Goal: Transaction & Acquisition: Book appointment/travel/reservation

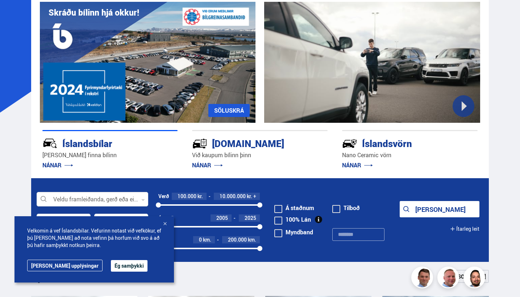
click at [111, 262] on button "Ég samþykki" at bounding box center [129, 266] width 37 height 12
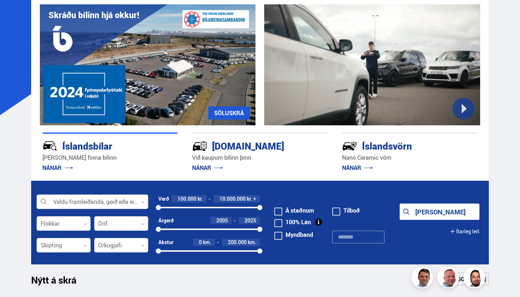
scroll to position [36, 0]
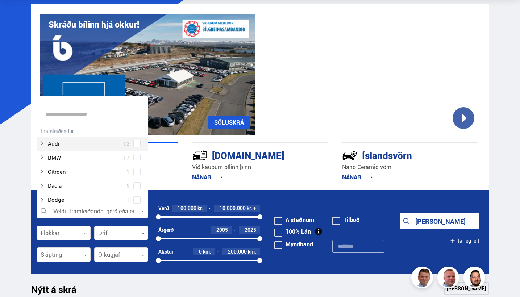
click at [101, 214] on div at bounding box center [93, 211] width 112 height 14
type input "*"
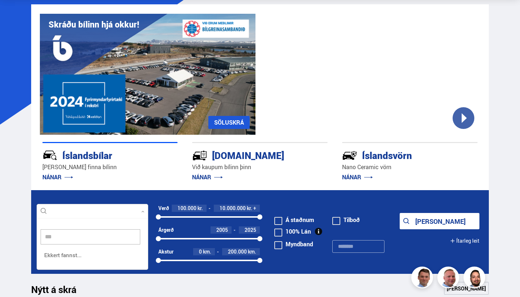
scroll to position [109, 114]
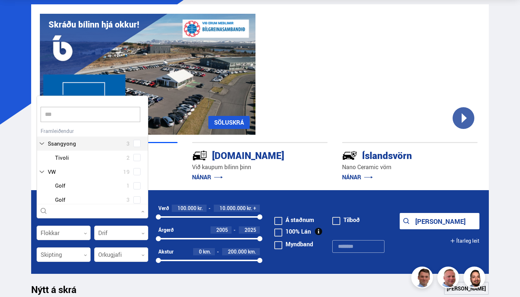
type input "****"
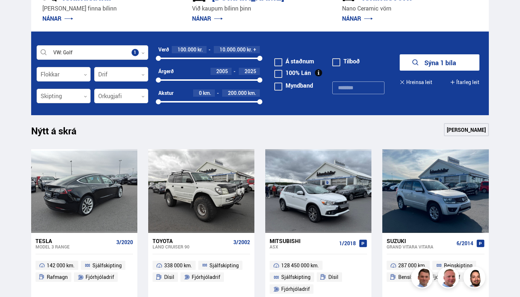
scroll to position [195, 0]
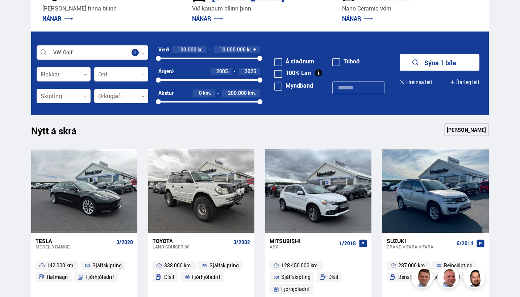
click at [75, 79] on div at bounding box center [64, 74] width 54 height 14
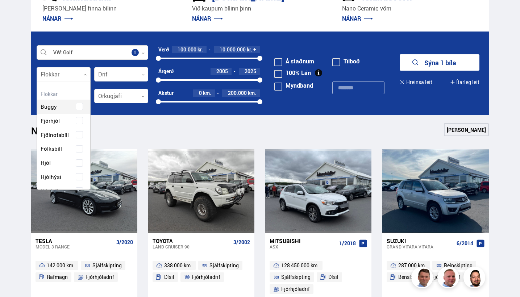
scroll to position [108, 51]
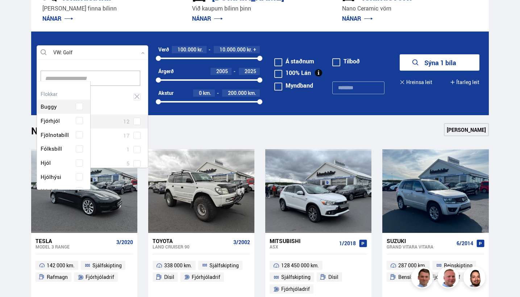
click at [102, 57] on div at bounding box center [93, 53] width 112 height 14
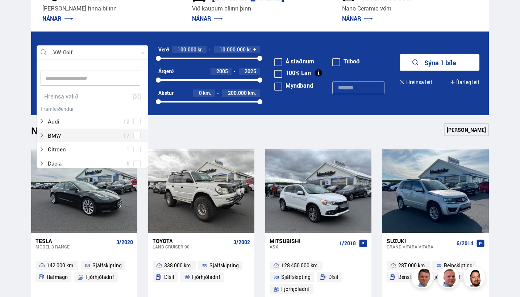
click at [171, 127] on div "Nýtt á skrá Sjá meira" at bounding box center [259, 131] width 457 height 17
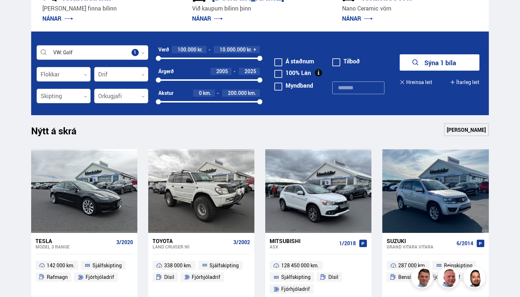
click at [74, 94] on div at bounding box center [64, 96] width 54 height 14
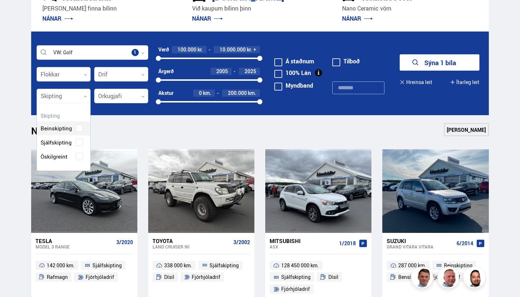
scroll to position [66, 53]
click at [79, 139] on div "Beinskipting Sjálfskipting Óskilgreint" at bounding box center [63, 136] width 53 height 53
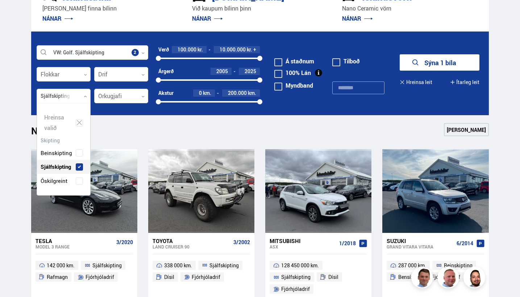
scroll to position [90, 53]
